Goal: Transaction & Acquisition: Purchase product/service

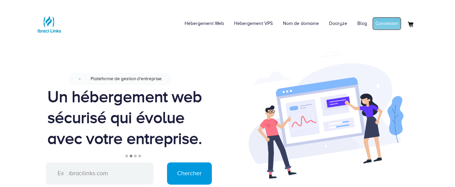
click at [395, 23] on link "Connexion" at bounding box center [386, 23] width 29 height 13
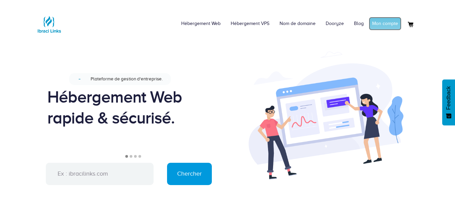
click at [391, 22] on link "Mon compte" at bounding box center [385, 23] width 33 height 13
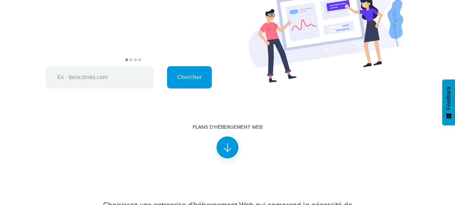
scroll to position [103, 0]
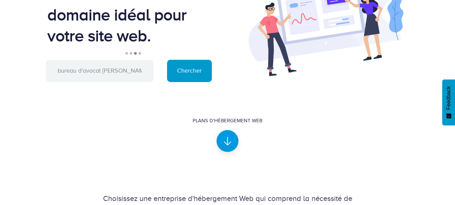
type input "bureau d'avocat adrien durand"
click at [184, 68] on input "Chercher" at bounding box center [189, 71] width 45 height 22
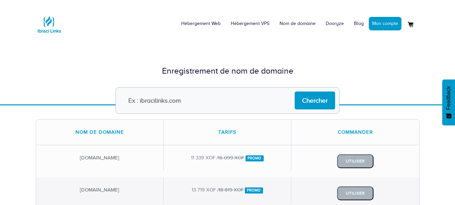
click at [201, 97] on input "text" at bounding box center [228, 100] width 224 height 27
paste input "adrien durand"
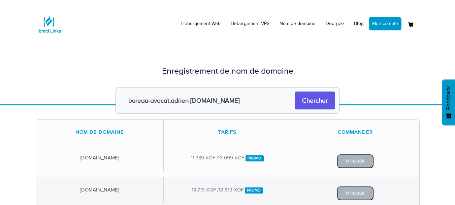
type input "bureau-avocat.adrien durand.online"
click at [309, 103] on input "Chercher" at bounding box center [315, 100] width 40 height 18
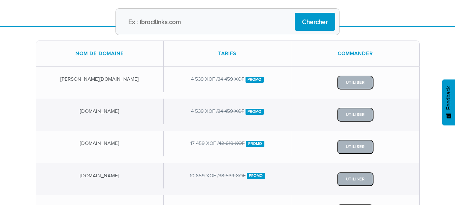
scroll to position [80, 0]
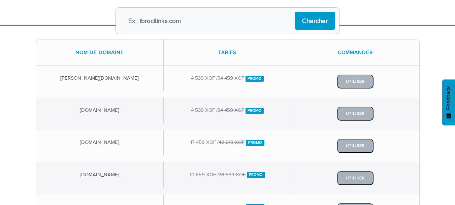
click at [221, 22] on input "text" at bounding box center [228, 20] width 224 height 27
type input "bureau-avocat.adriendurand.online"
click at [314, 23] on input "Chercher" at bounding box center [315, 21] width 40 height 18
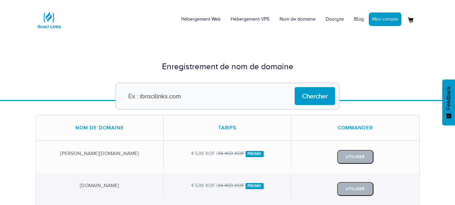
scroll to position [7, 0]
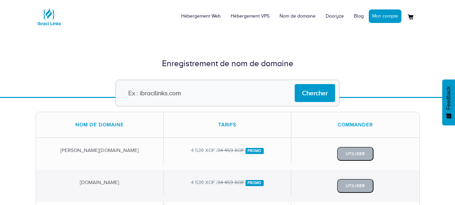
click at [220, 85] on input "text" at bounding box center [228, 93] width 224 height 27
type input "b"
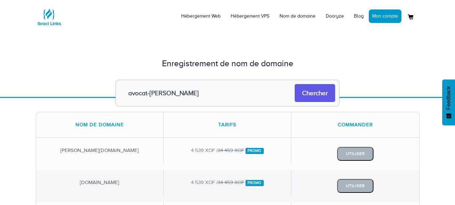
type input "avocat-adriendurand"
click at [305, 98] on input "Chercher" at bounding box center [315, 93] width 40 height 18
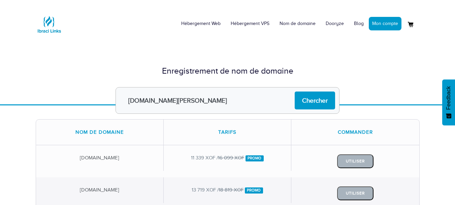
type input "[DOMAIN_NAME][PERSON_NAME]"
click at [307, 100] on input "Chercher" at bounding box center [315, 100] width 40 height 18
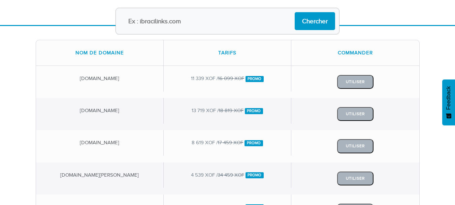
scroll to position [40, 0]
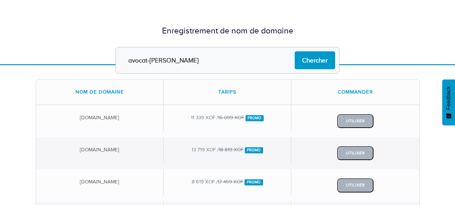
click at [204, 65] on input "avocat-[PERSON_NAME]" at bounding box center [228, 60] width 224 height 27
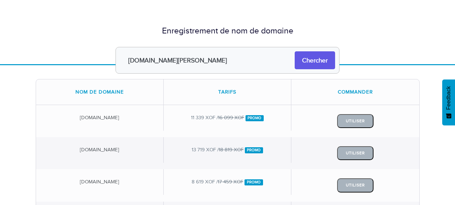
type input "[DOMAIN_NAME][PERSON_NAME]"
click at [310, 64] on input "Chercher" at bounding box center [315, 60] width 40 height 18
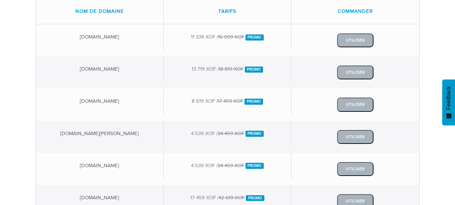
scroll to position [124, 0]
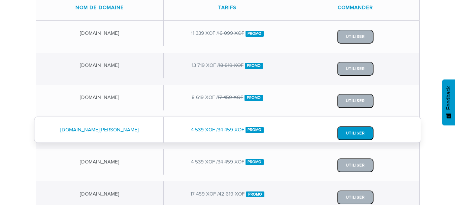
click at [344, 130] on button "Utiliser" at bounding box center [355, 133] width 36 height 14
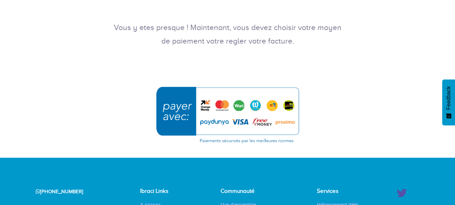
scroll to position [120, 0]
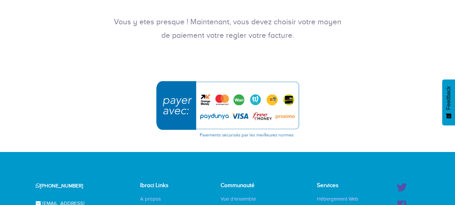
click at [273, 100] on img "submit" at bounding box center [228, 108] width 152 height 65
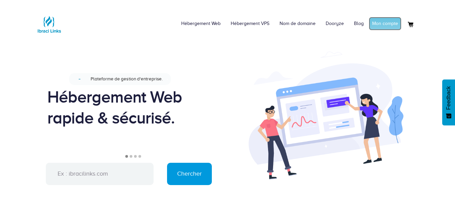
click at [395, 20] on link "Mon compte" at bounding box center [385, 23] width 33 height 13
